Goal: Use online tool/utility: Utilize a website feature to perform a specific function

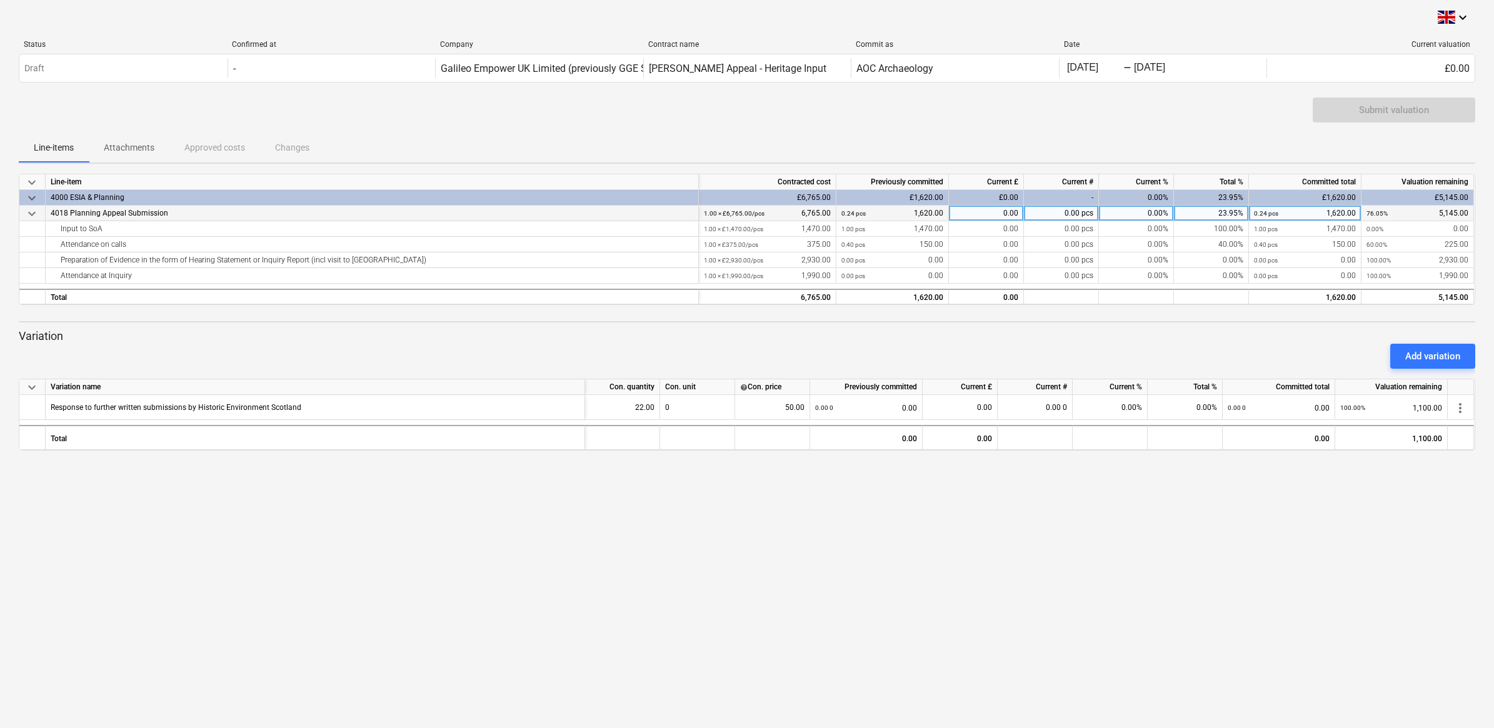
click at [638, 208] on div "0.00 pcs" at bounding box center [1061, 214] width 75 height 16
type input "1100"
click at [638, 207] on div "0.00" at bounding box center [986, 214] width 75 height 16
type input "1100"
click at [638, 212] on div "0.00" at bounding box center [986, 214] width 75 height 16
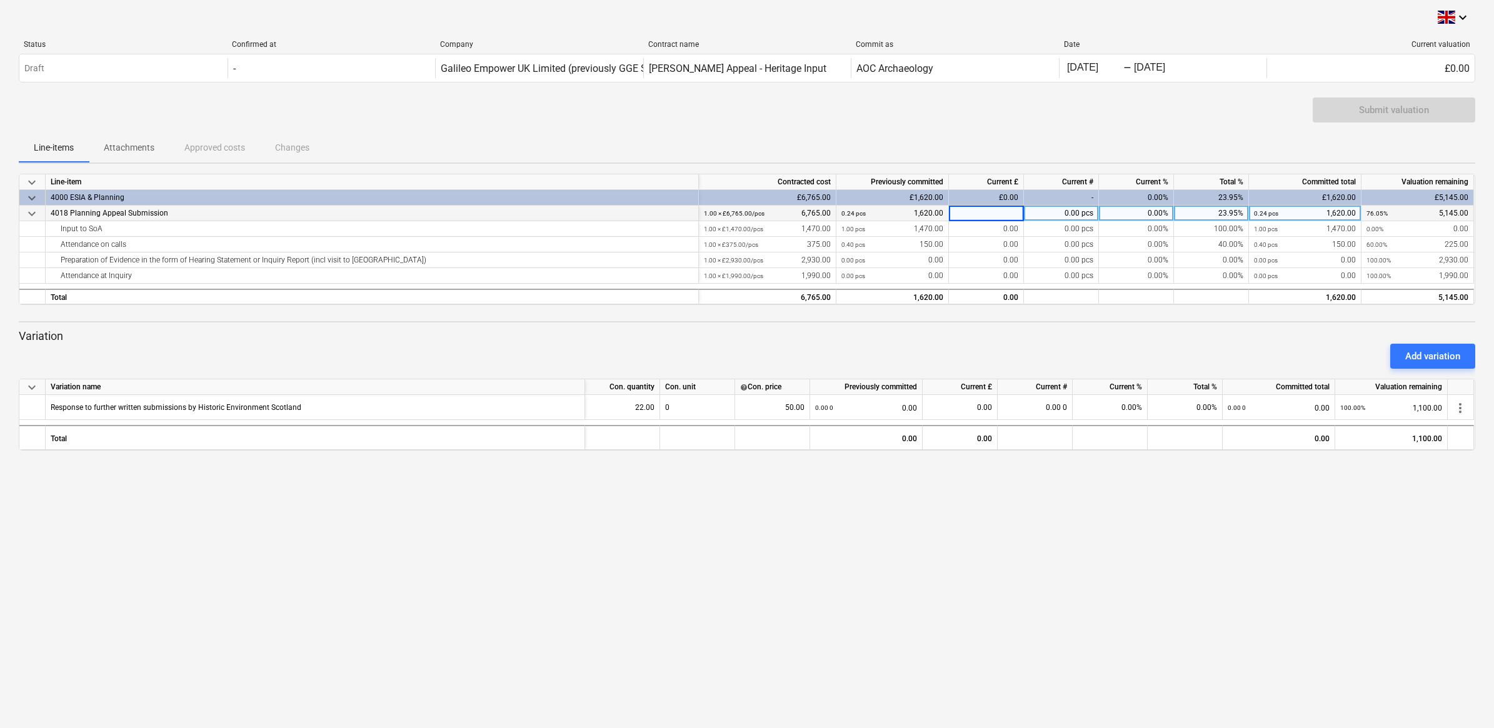
type input "1"
click at [638, 195] on div "£0.00" at bounding box center [986, 198] width 75 height 16
drag, startPoint x: 989, startPoint y: 194, endPoint x: 1030, endPoint y: 197, distance: 40.8
click at [0, 0] on div "keyboard_arrow_down 4000 ESIA & Planning £6,765.00 £1,620.00 £0.00 - 0.00% 23.9…" at bounding box center [0, 0] width 0 height 0
drag, startPoint x: 1030, startPoint y: 197, endPoint x: 1011, endPoint y: 191, distance: 19.8
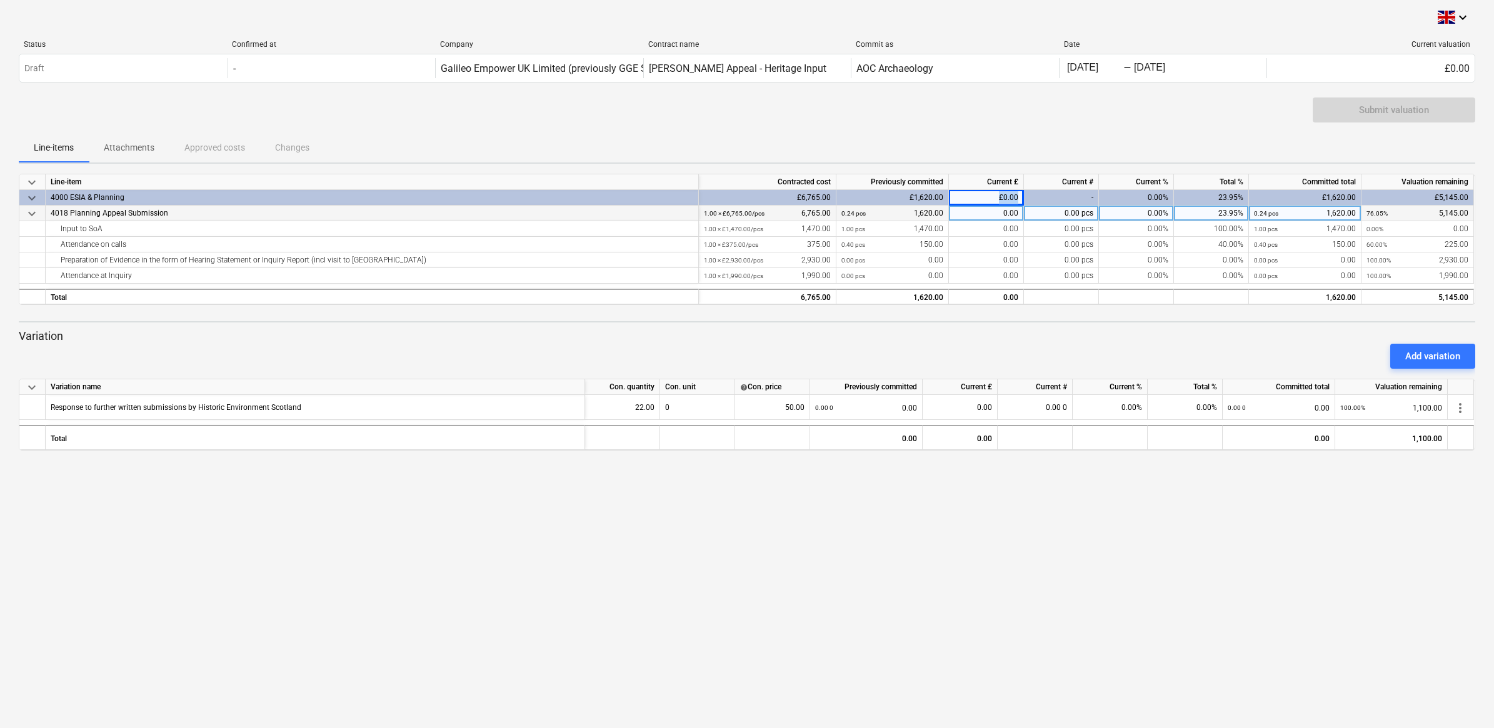
click at [638, 191] on div "£0.00" at bounding box center [986, 198] width 75 height 16
drag, startPoint x: 1013, startPoint y: 206, endPoint x: 1009, endPoint y: 195, distance: 11.9
drag, startPoint x: 1009, startPoint y: 195, endPoint x: 994, endPoint y: 197, distance: 15.8
click at [638, 197] on div "£0.00" at bounding box center [986, 198] width 75 height 16
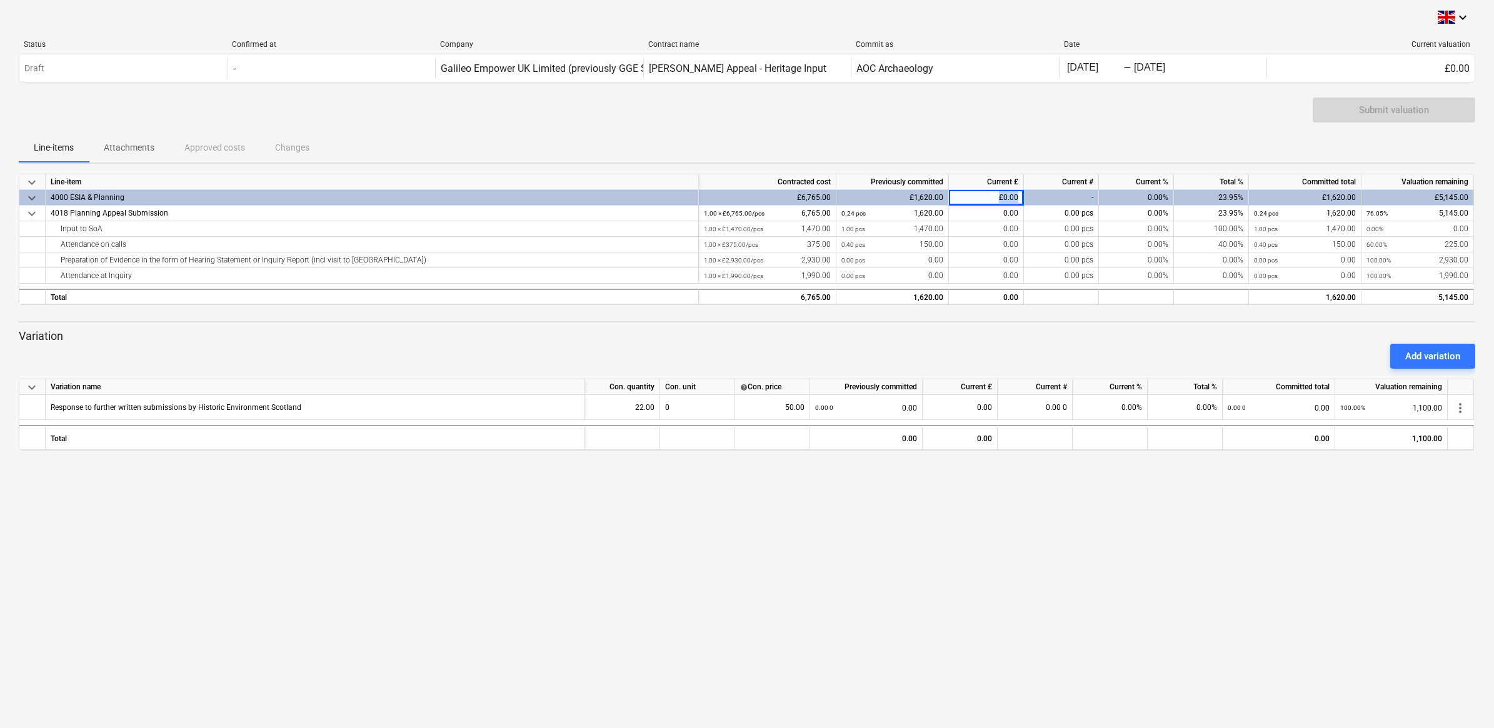
drag, startPoint x: 994, startPoint y: 197, endPoint x: 1025, endPoint y: 196, distance: 31.3
click at [0, 0] on div "keyboard_arrow_down 4000 ESIA & Planning £6,765.00 £1,620.00 £0.00 - 0.00% 23.9…" at bounding box center [0, 0] width 0 height 0
click at [638, 314] on div "keyboard_arrow_down Line-item Contracted cost Previously committed Current £ Cu…" at bounding box center [747, 312] width 1456 height 277
click at [638, 225] on div "0.00" at bounding box center [986, 229] width 75 height 16
type input "1100"
